Goal: Transaction & Acquisition: Purchase product/service

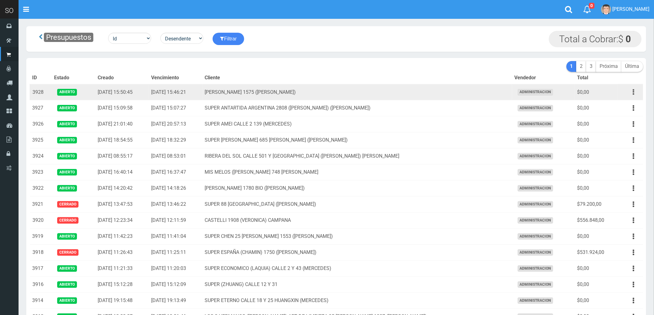
click at [633, 91] on icon "button" at bounding box center [634, 92] width 2 height 11
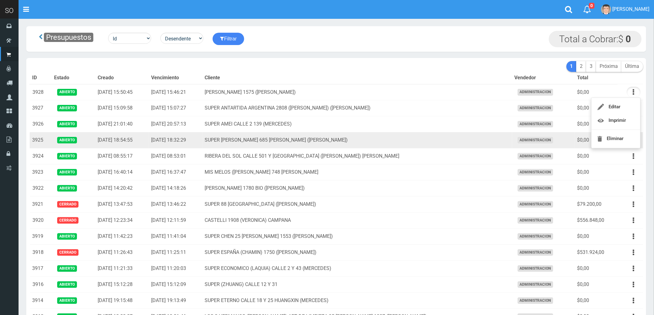
click at [437, 139] on td "SUPER VARELA 685 MIRIAM (CAMPANA)" at bounding box center [357, 141] width 310 height 16
click at [634, 142] on icon "button" at bounding box center [634, 140] width 2 height 11
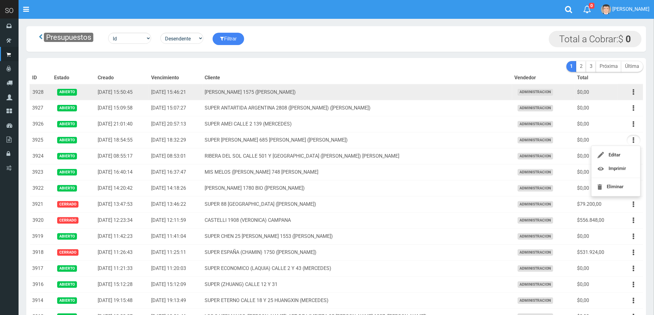
drag, startPoint x: 630, startPoint y: 91, endPoint x: 477, endPoint y: 95, distance: 152.3
click at [464, 91] on td "LUCIANO REYES 1575 (CAMPANA)" at bounding box center [357, 92] width 310 height 16
click at [630, 92] on button "button" at bounding box center [633, 92] width 14 height 11
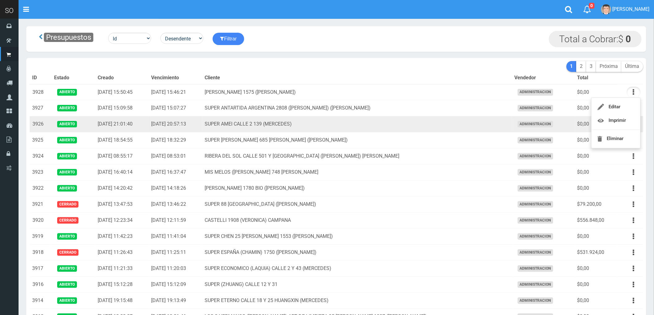
click at [437, 122] on td "SUPER AMEI CALLE 2 139 (MERCEDES)" at bounding box center [357, 124] width 310 height 16
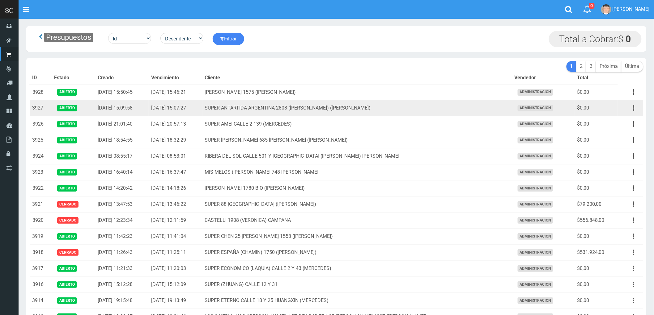
click at [633, 110] on icon "button" at bounding box center [634, 108] width 2 height 11
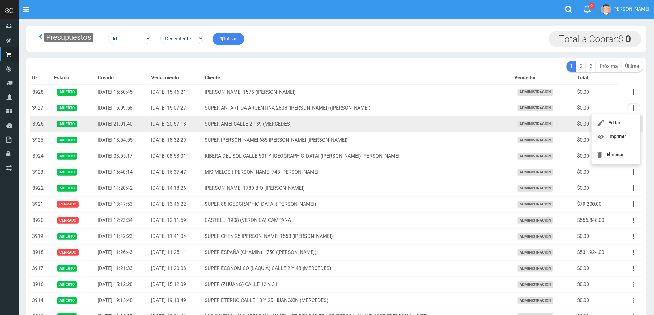
click at [450, 126] on td "SUPER AMEI CALLE 2 139 (MERCEDES)" at bounding box center [357, 124] width 310 height 16
click at [632, 125] on button "button" at bounding box center [633, 124] width 14 height 11
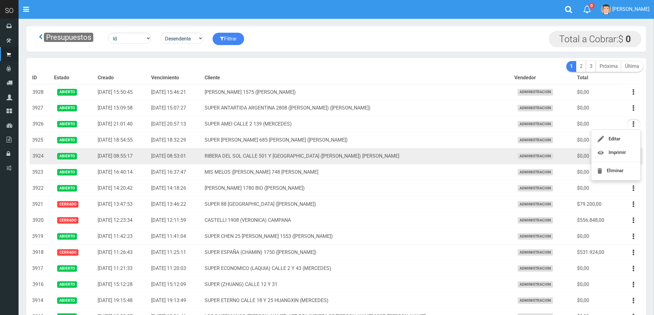
click at [433, 157] on td "RIBERA DEL SOL CALLE 501 Y EL RIO (MATIAS) GILES" at bounding box center [357, 157] width 310 height 16
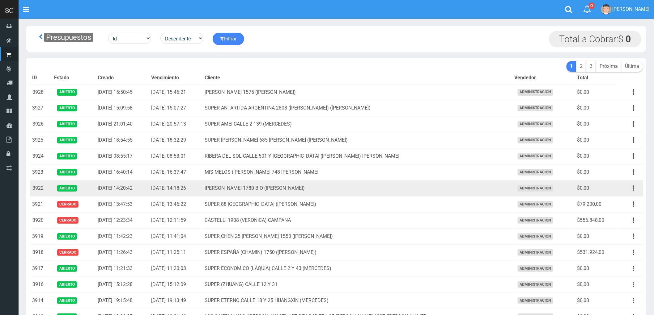
click at [632, 189] on button "button" at bounding box center [633, 188] width 14 height 11
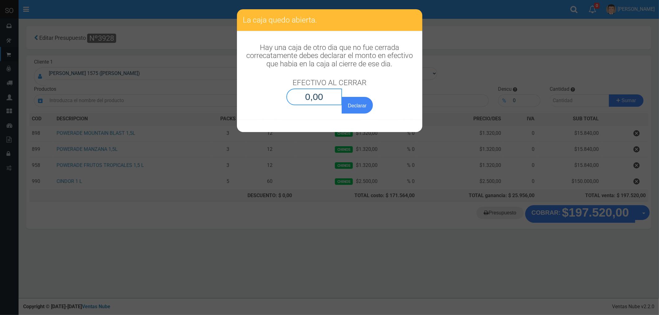
click at [322, 98] on input "0,00" at bounding box center [314, 97] width 56 height 17
type input "0,01"
click at [342, 97] on button "Declarar" at bounding box center [357, 105] width 31 height 17
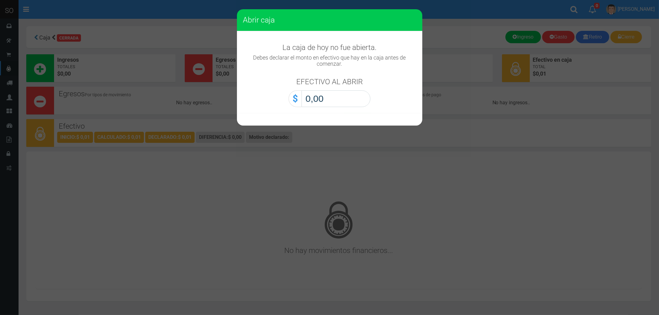
click at [322, 94] on input "0,00" at bounding box center [335, 99] width 69 height 17
type input "0,01"
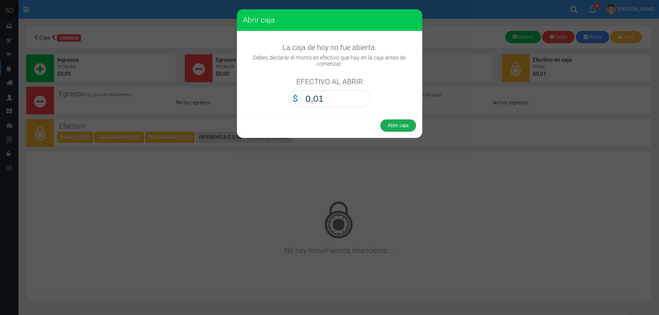
click at [399, 123] on button "Abrir caja" at bounding box center [398, 126] width 36 height 12
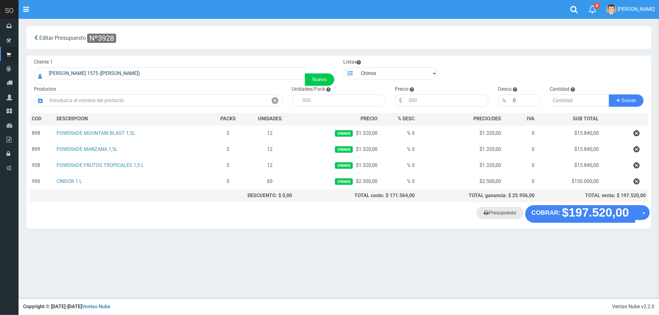
click at [501, 217] on link "Presupuesto" at bounding box center [499, 213] width 47 height 12
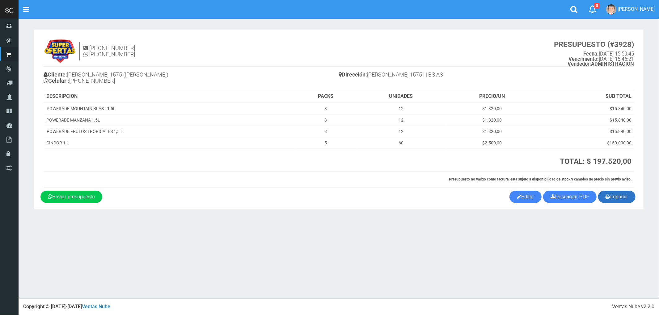
click at [619, 196] on button "Imprimir" at bounding box center [616, 197] width 37 height 12
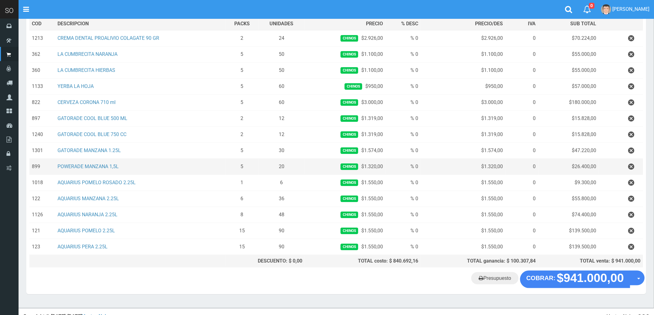
scroll to position [103, 0]
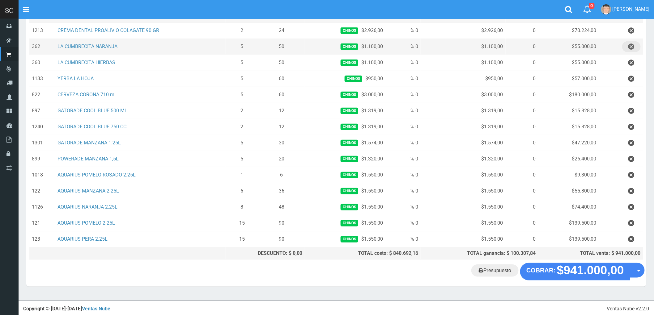
click at [630, 46] on icon "button" at bounding box center [631, 46] width 6 height 11
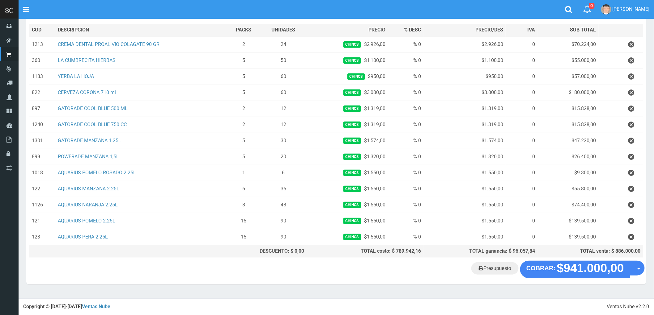
scroll to position [90, 0]
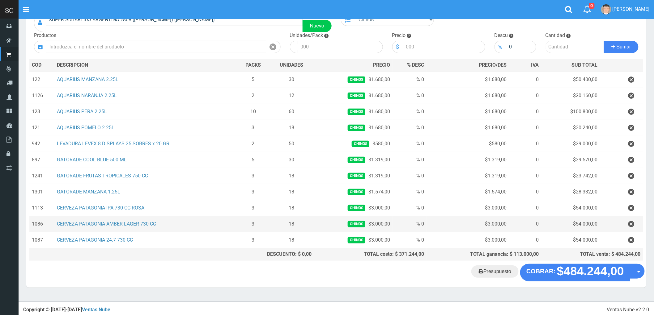
scroll to position [58, 0]
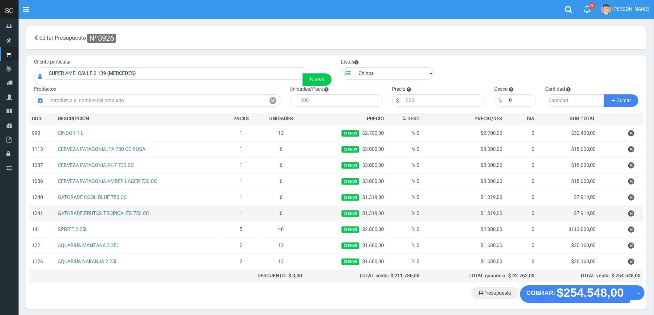
scroll to position [26, 0]
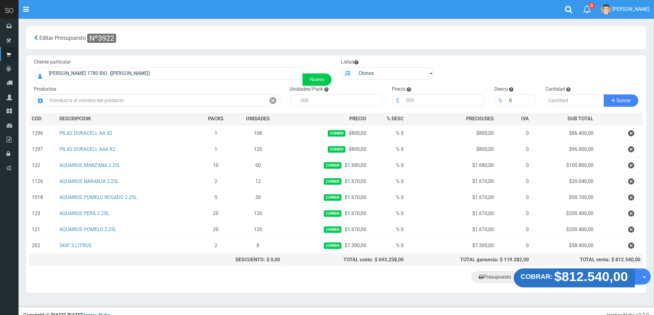
click at [584, 280] on strong "$812.540,00" at bounding box center [591, 277] width 74 height 15
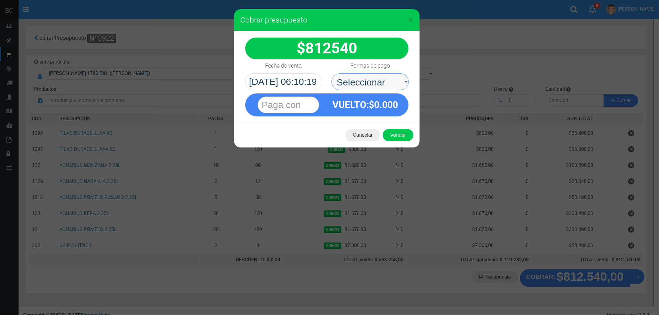
click at [353, 80] on select "Seleccionar Efectivo Tarjeta de Crédito Depósito Débito" at bounding box center [369, 82] width 77 height 17
select select "Efectivo"
click at [331, 74] on select "Seleccionar Efectivo Tarjeta de Crédito Depósito Débito" at bounding box center [369, 82] width 77 height 17
click at [394, 135] on button "Vender" at bounding box center [398, 135] width 31 height 12
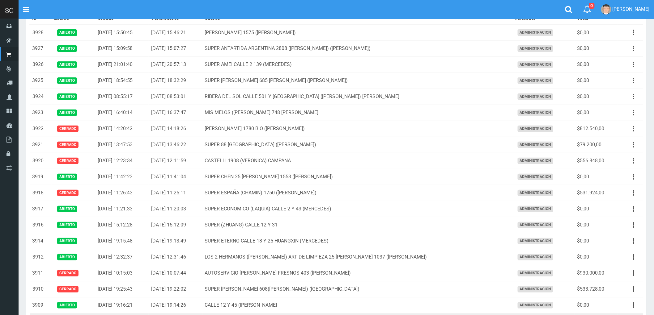
scroll to position [69, 0]
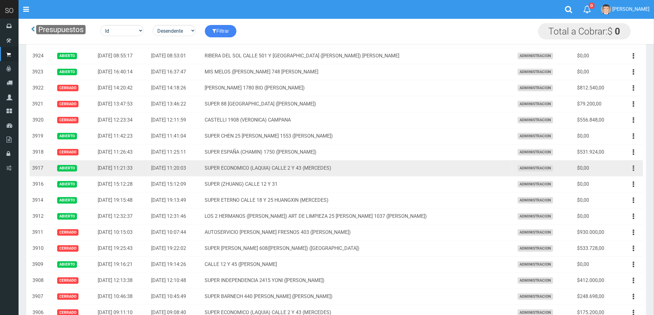
click at [631, 169] on button "button" at bounding box center [633, 168] width 14 height 11
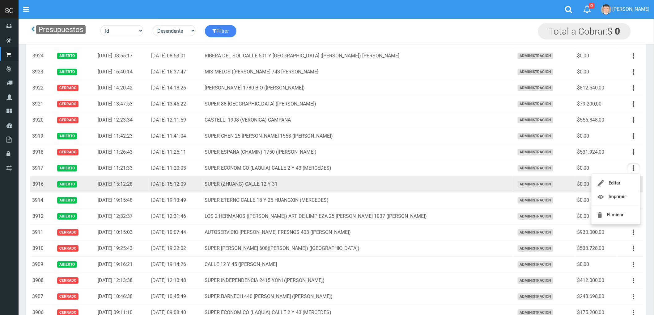
click at [455, 189] on td "SUPER (ZHUANG) CALLE 12 Y 31" at bounding box center [357, 185] width 310 height 16
click at [634, 184] on icon "button" at bounding box center [634, 184] width 2 height 11
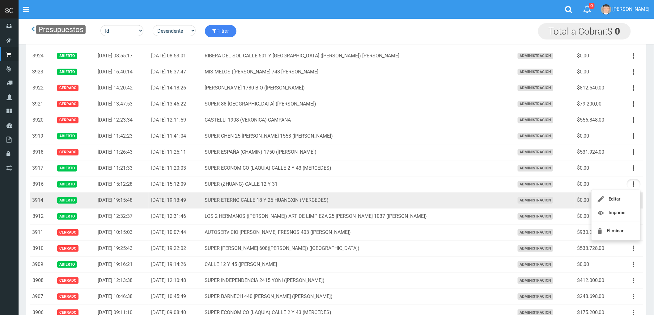
click at [466, 196] on td "SUPER ETERNO CALLE 18 Y 25 HUANGXIN (MERCEDES)" at bounding box center [357, 201] width 310 height 16
click at [633, 199] on icon "button" at bounding box center [634, 200] width 2 height 11
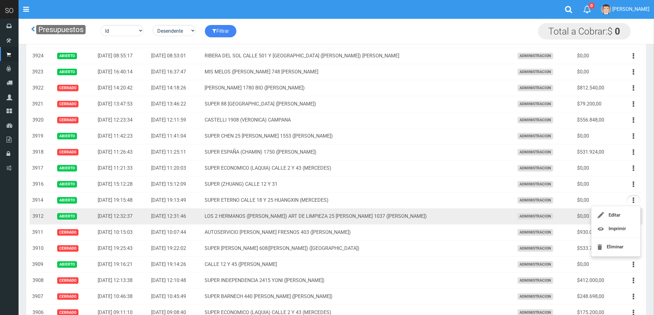
click at [470, 215] on td "LOS 2 HERMANOS (DANIEL) ART DE LIMPIEZA 25 DE MAYO 1037 (GILES)" at bounding box center [357, 217] width 310 height 16
click at [633, 219] on icon "button" at bounding box center [634, 216] width 2 height 11
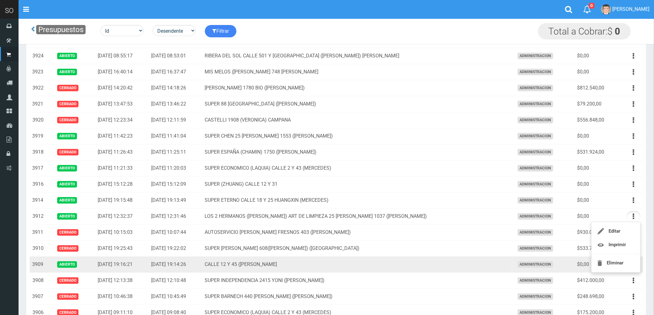
click at [449, 265] on td "CALLE 12 Y 45 (MARTIN) MERCEDES" at bounding box center [357, 265] width 310 height 16
click at [634, 266] on icon "button" at bounding box center [634, 264] width 2 height 11
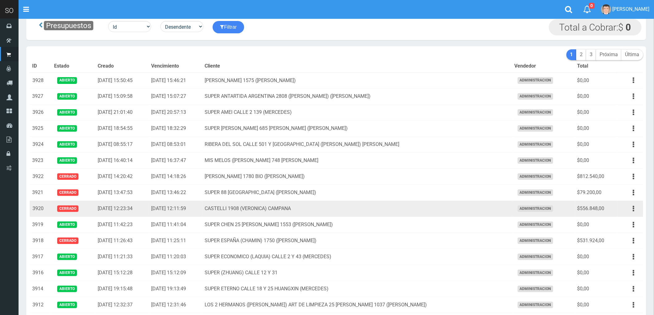
scroll to position [0, 0]
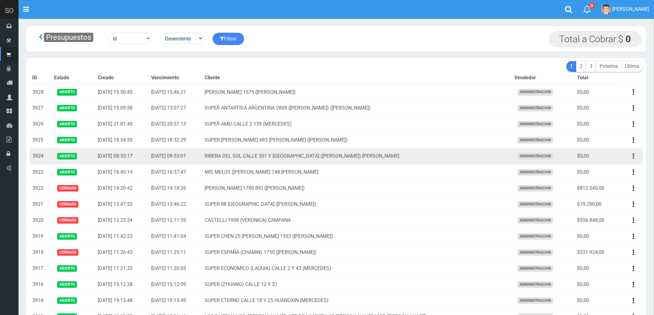
click at [633, 155] on icon "button" at bounding box center [634, 156] width 2 height 11
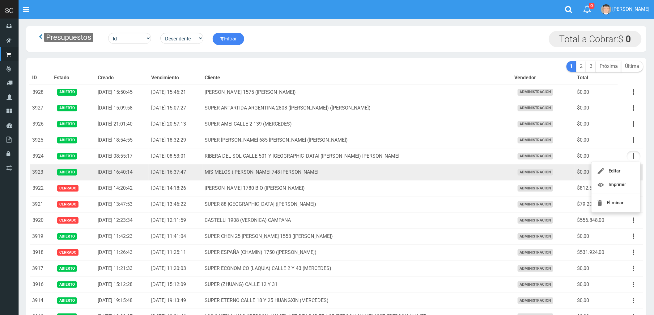
click at [430, 173] on td "MIS MELOS (ALEJANDRO) RIVADAVIA 748 GILES" at bounding box center [357, 173] width 310 height 16
click at [632, 171] on button "button" at bounding box center [633, 172] width 14 height 11
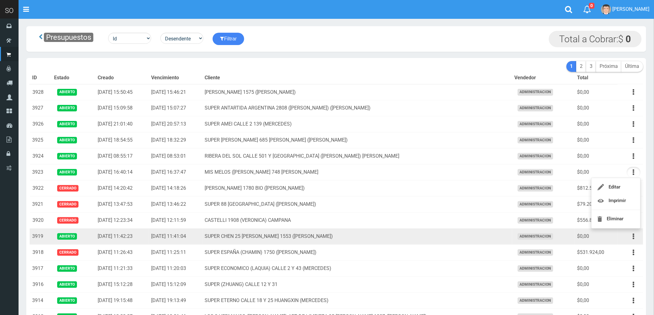
click at [399, 234] on td "SUPER CHEN 25 DE MAYO 1553 (GILES)" at bounding box center [357, 237] width 310 height 16
click at [635, 235] on button "button" at bounding box center [633, 236] width 14 height 11
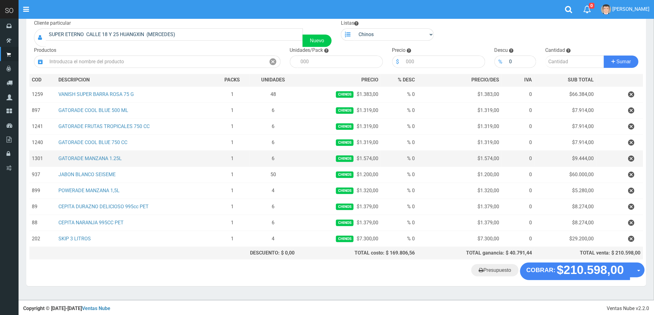
scroll to position [42, 0]
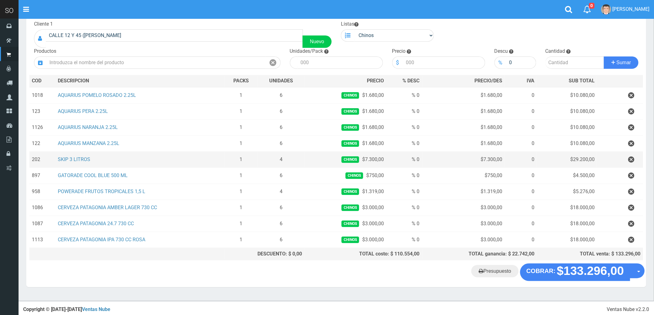
scroll to position [42, 0]
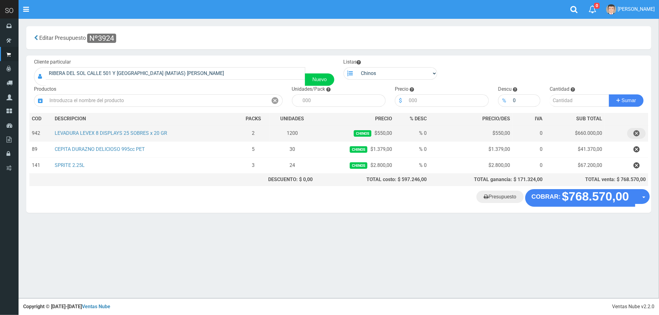
click at [637, 133] on icon "button" at bounding box center [636, 133] width 6 height 11
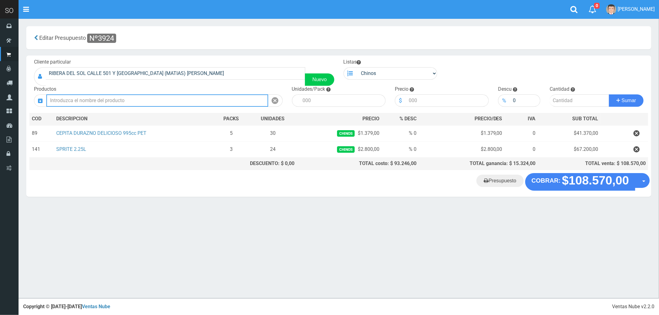
click at [101, 97] on input "text" at bounding box center [157, 101] width 222 height 12
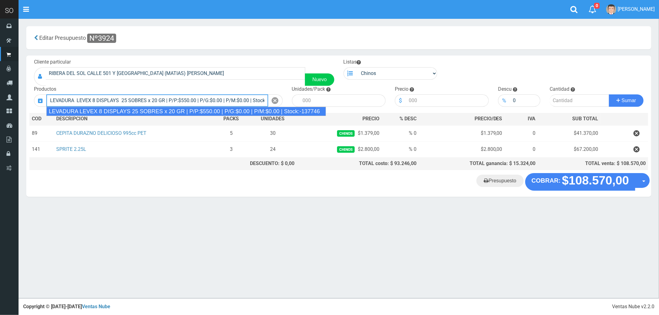
type input "LEVADURA LEVEX 8 DISPLAYS 25 SOBRES x 20 GR | P/P:$550.00 | P/G:$0.00 | P/M:$0.…"
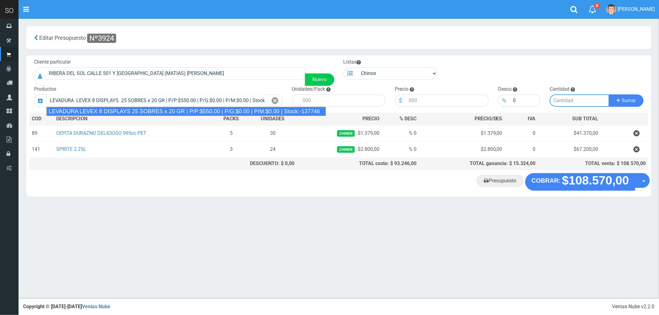
type input "25"
type input "550.00"
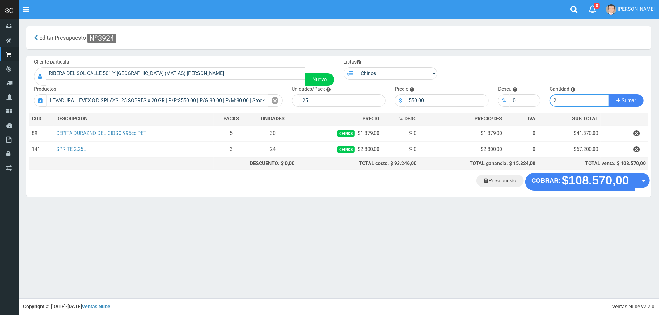
type input "2"
click at [609, 95] on button "Sumar" at bounding box center [626, 101] width 35 height 12
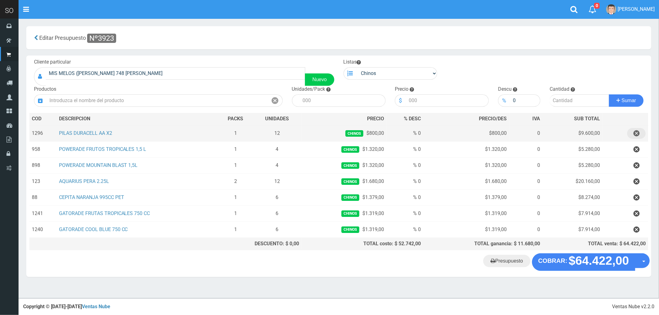
click at [635, 132] on icon "button" at bounding box center [636, 133] width 6 height 11
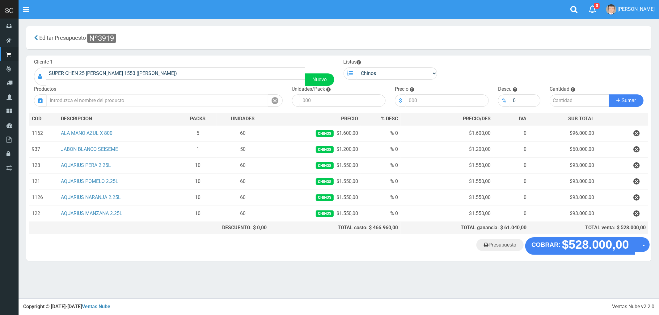
click at [84, 101] on input "text" at bounding box center [157, 101] width 222 height 12
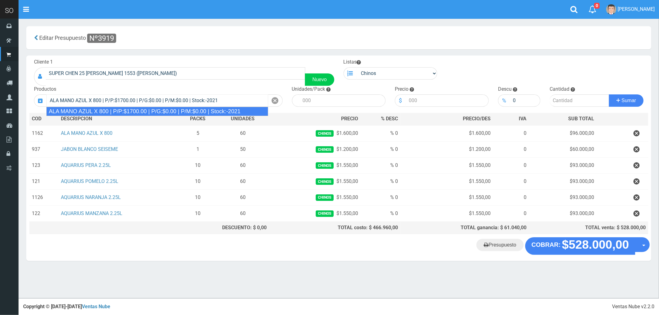
type input "ALA MANO AZUL X 800 | P/P:$1700.00 | P/G:$0.00 | P/M:$0.00 | Stock:-2021"
type input "12"
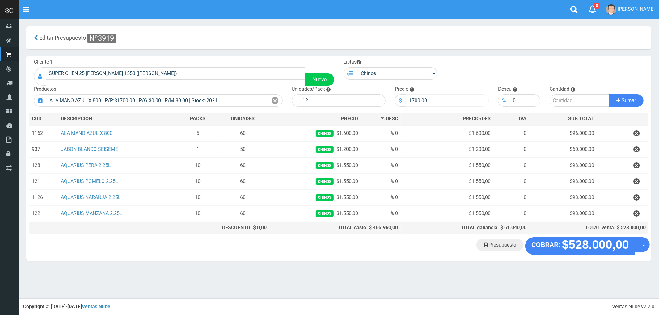
drag, startPoint x: 422, startPoint y: 96, endPoint x: 429, endPoint y: 98, distance: 7.3
click at [416, 97] on div "Precio $ 1700.00" at bounding box center [441, 96] width 103 height 21
drag, startPoint x: 413, startPoint y: 102, endPoint x: 402, endPoint y: 105, distance: 11.5
click at [402, 105] on div "$ 1700.00" at bounding box center [442, 101] width 94 height 12
type input "1600"
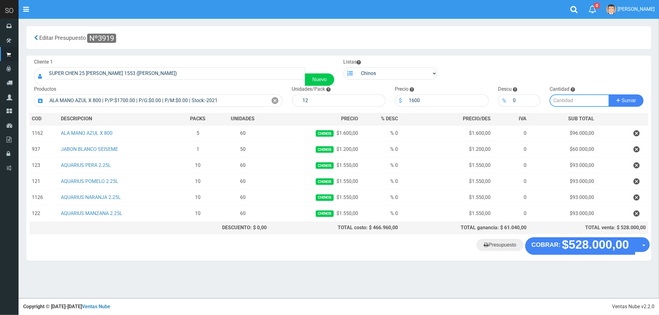
click at [565, 104] on input "number" at bounding box center [580, 101] width 60 height 12
type input "2"
click at [609, 95] on button "Sumar" at bounding box center [626, 101] width 35 height 12
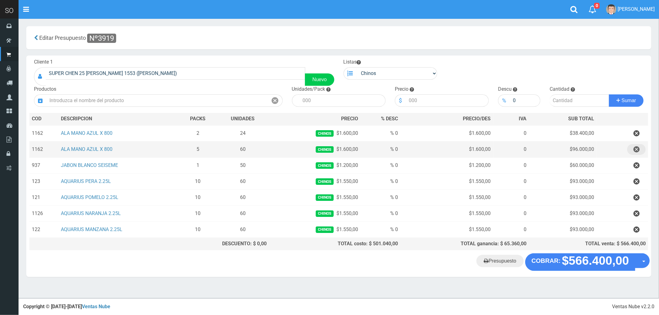
click at [636, 149] on icon "button" at bounding box center [636, 149] width 6 height 11
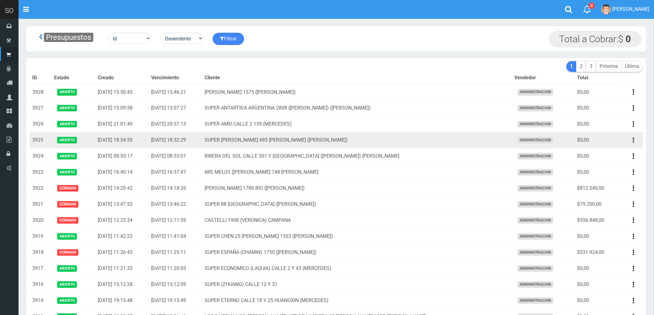
click at [634, 141] on icon "button" at bounding box center [634, 140] width 2 height 11
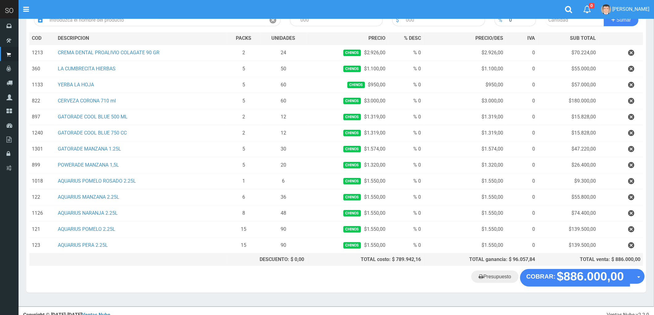
scroll to position [90, 0]
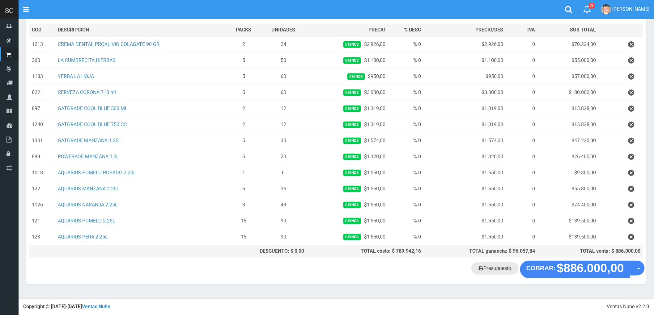
click at [492, 270] on link "Presupuesto" at bounding box center [494, 269] width 47 height 12
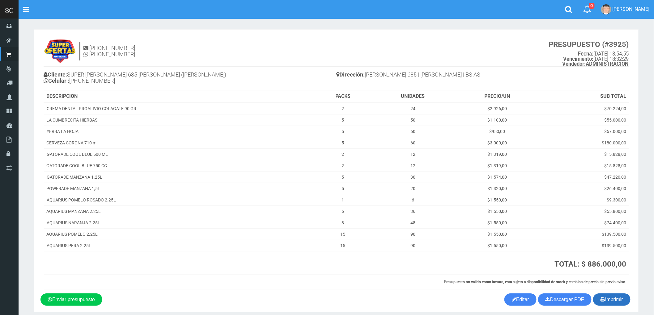
click at [609, 299] on button "Imprimir" at bounding box center [611, 300] width 37 height 12
